Goal: Find specific page/section: Find specific page/section

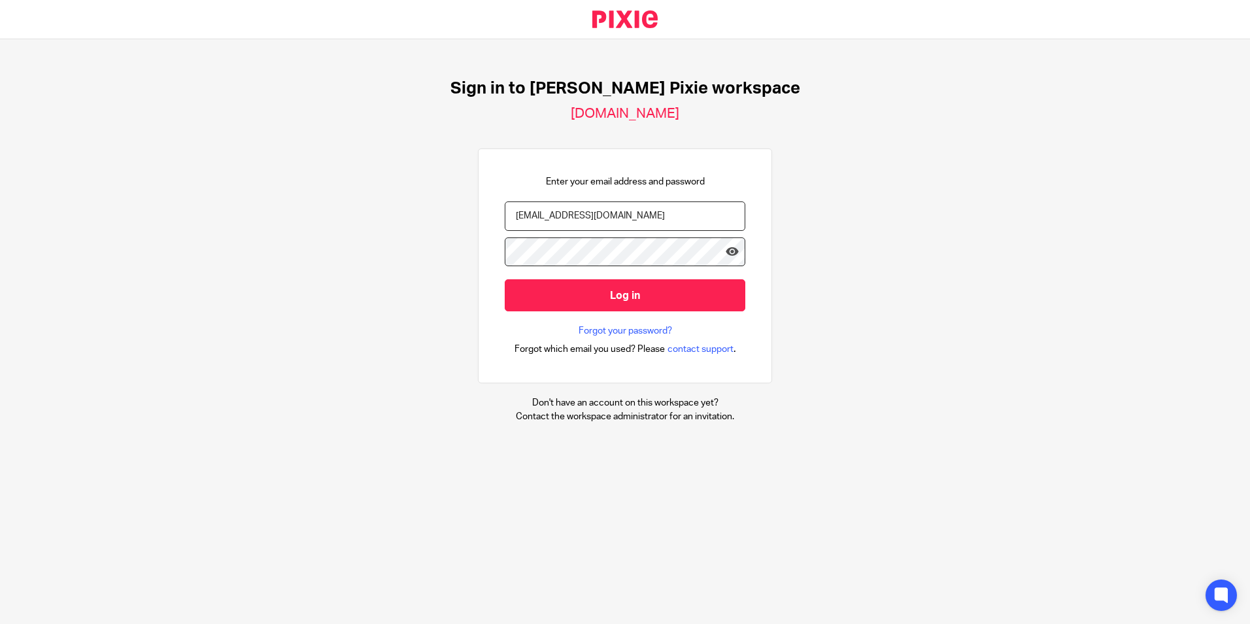
type input "[EMAIL_ADDRESS][DOMAIN_NAME]"
click at [505, 279] on input "Log in" at bounding box center [625, 295] width 241 height 32
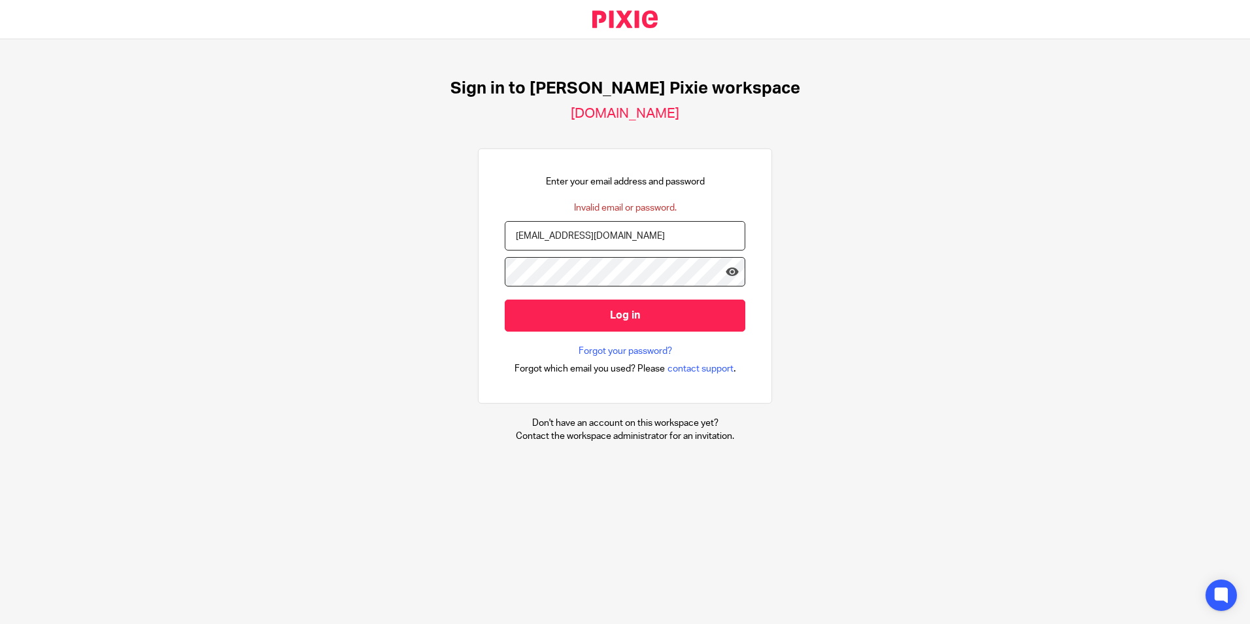
click at [505, 300] on input "Log in" at bounding box center [625, 316] width 241 height 32
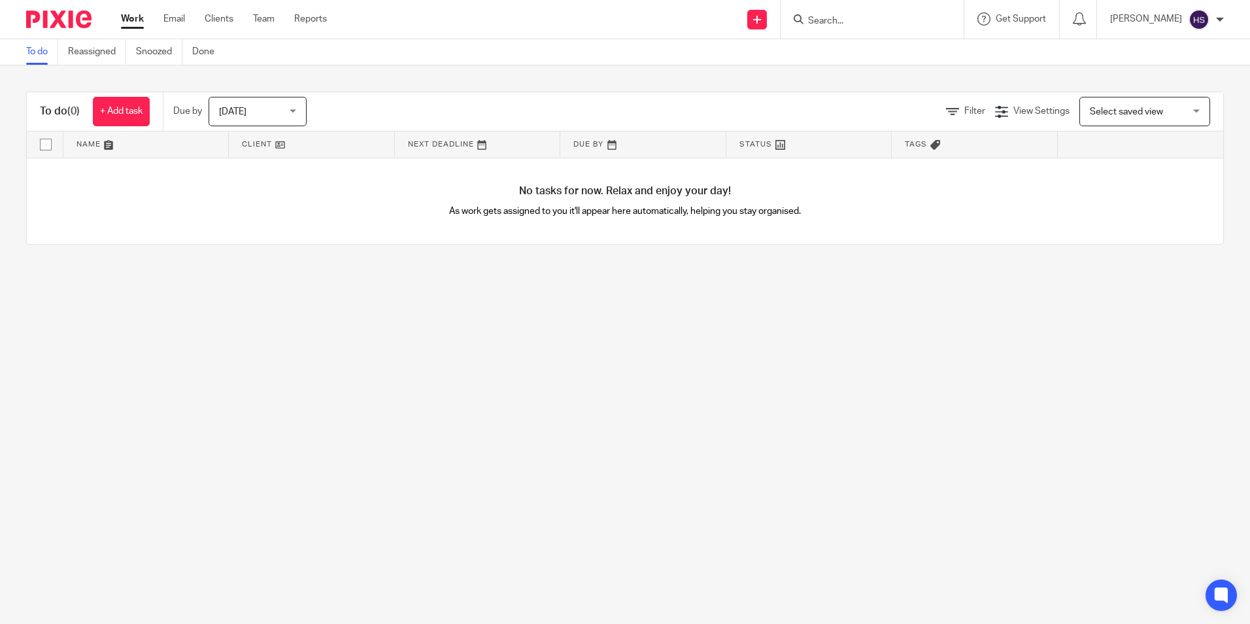
click at [916, 24] on input "Search" at bounding box center [866, 22] width 118 height 12
type input "X"
click at [915, 14] on form at bounding box center [876, 19] width 139 height 16
click at [921, 9] on div at bounding box center [872, 19] width 183 height 39
click at [857, 19] on input "Search" at bounding box center [866, 22] width 118 height 12
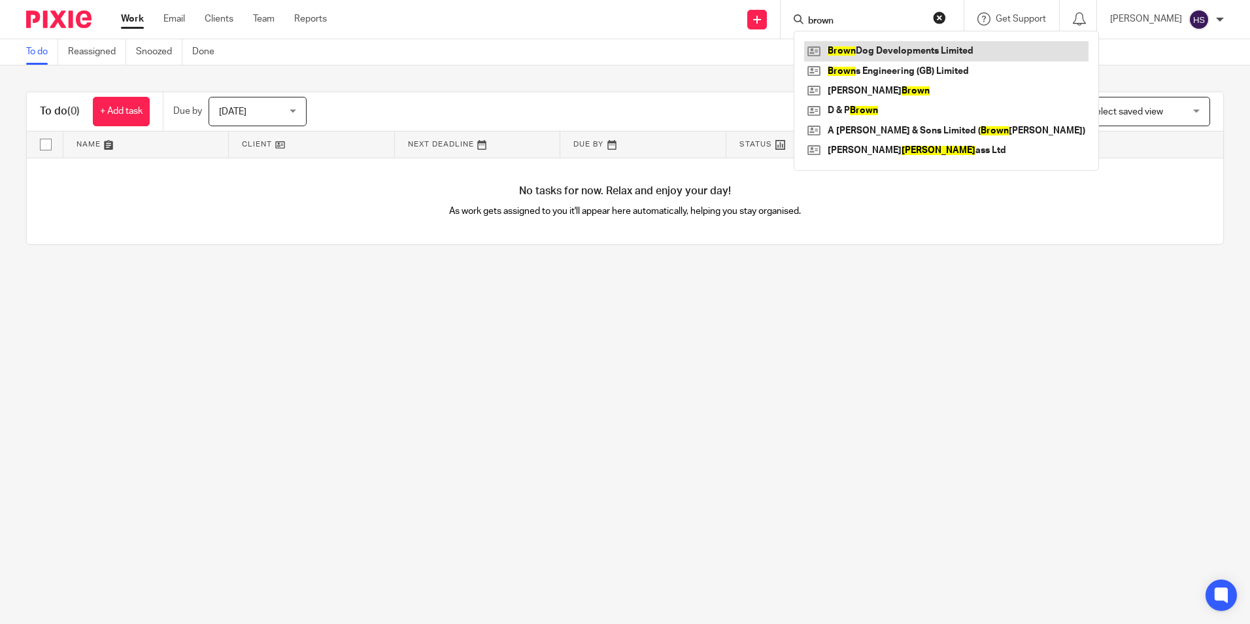
type input "brown"
click at [887, 49] on link at bounding box center [946, 51] width 284 height 20
